Goal: Task Accomplishment & Management: Use online tool/utility

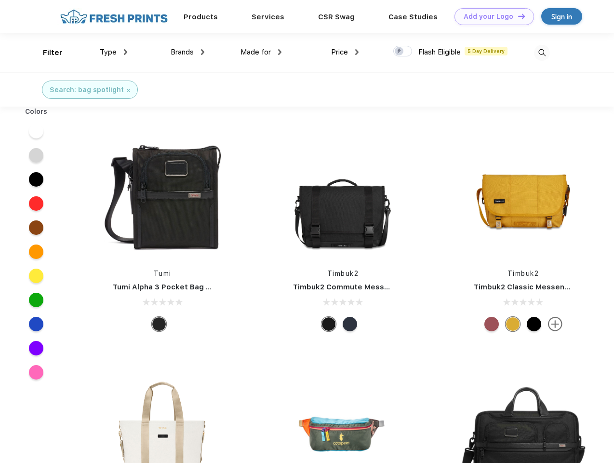
click at [491, 16] on link "Add your Logo Design Tool" at bounding box center [495, 16] width 80 height 17
click at [0, 0] on div "Design Tool" at bounding box center [0, 0] width 0 height 0
click at [517, 16] on link "Add your Logo Design Tool" at bounding box center [495, 16] width 80 height 17
click at [46, 53] on div "Filter" at bounding box center [53, 52] width 20 height 11
click at [114, 52] on span "Type" at bounding box center [108, 52] width 17 height 9
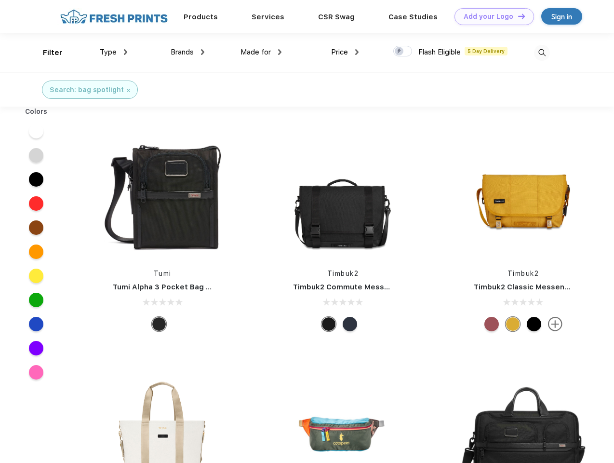
click at [188, 52] on span "Brands" at bounding box center [182, 52] width 23 height 9
click at [261, 52] on span "Made for" at bounding box center [256, 52] width 30 height 9
click at [345, 52] on span "Price" at bounding box center [339, 52] width 17 height 9
click at [403, 52] on div at bounding box center [402, 51] width 19 height 11
click at [400, 52] on input "checkbox" at bounding box center [396, 48] width 6 height 6
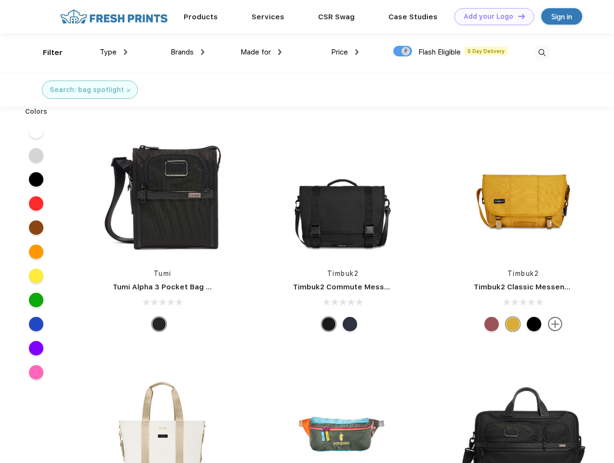
click at [542, 53] on img at bounding box center [542, 53] width 16 height 16
